Goal: Information Seeking & Learning: Learn about a topic

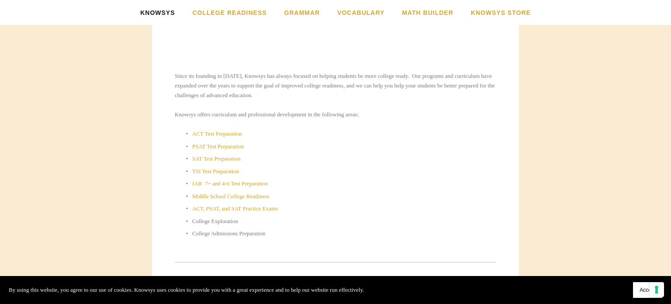
scroll to position [389, 0]
click at [223, 197] on link "Middle School College Readiness" at bounding box center [230, 195] width 77 height 7
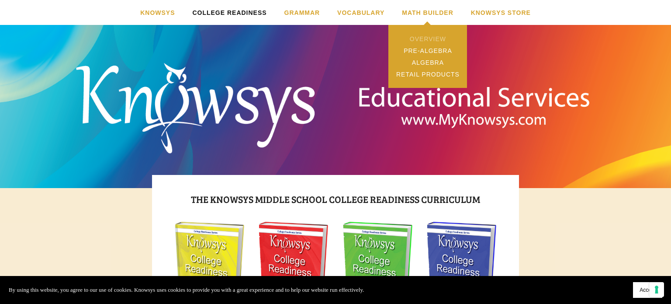
click at [420, 38] on link "Overview" at bounding box center [428, 39] width 79 height 12
